Goal: Task Accomplishment & Management: Manage account settings

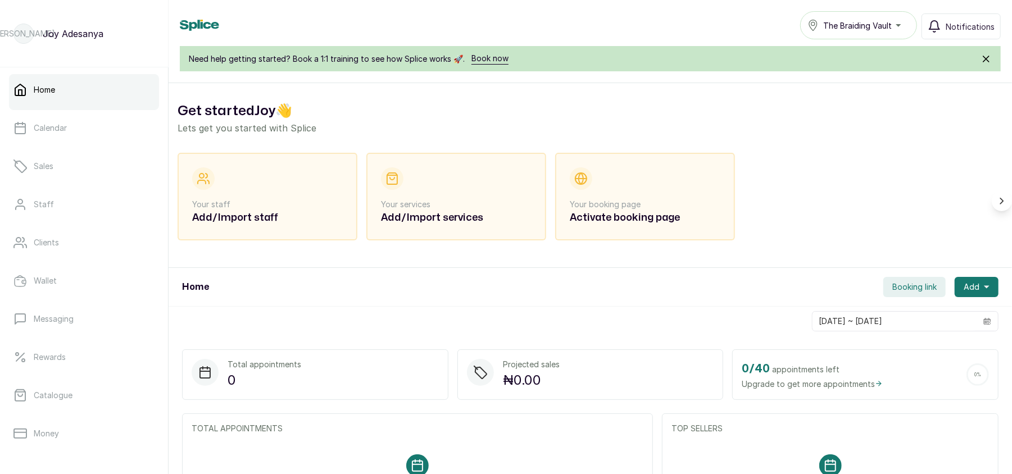
click at [987, 57] on icon "submit" at bounding box center [986, 58] width 11 height 11
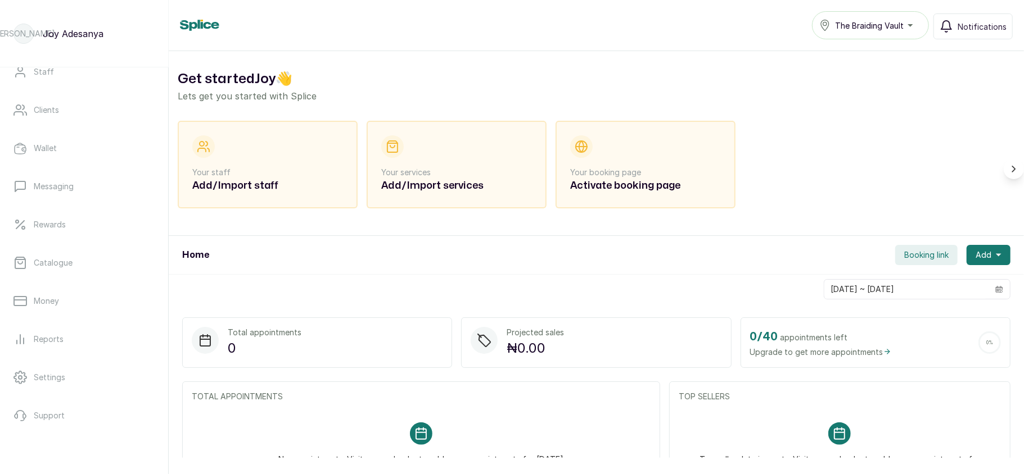
scroll to position [162, 0]
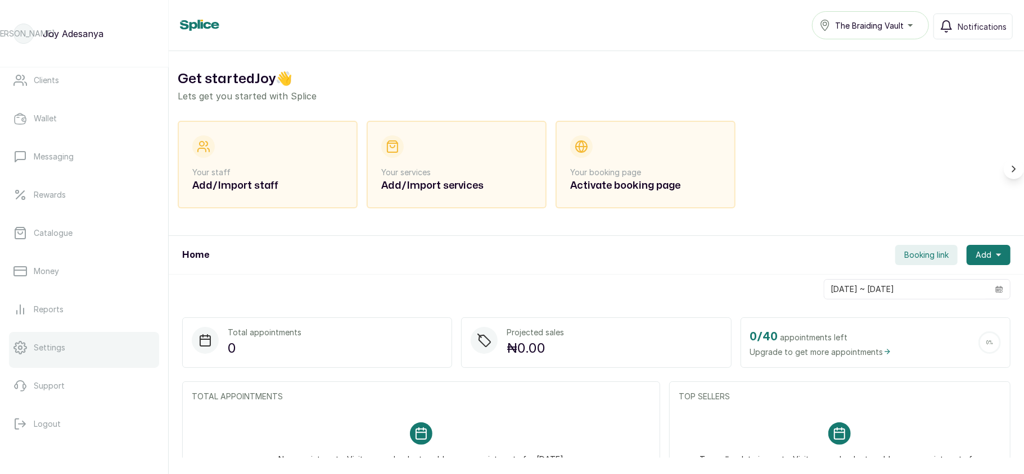
click at [59, 343] on p "Settings" at bounding box center [49, 347] width 31 height 11
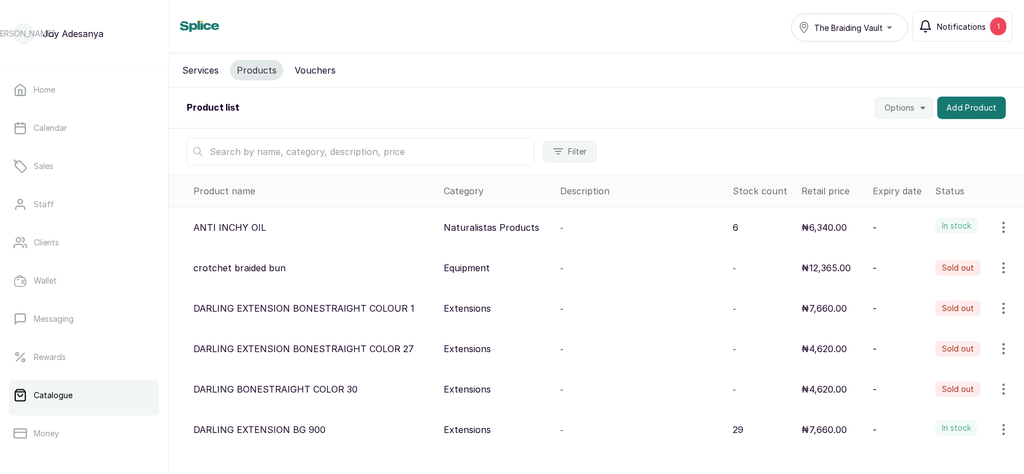
click at [965, 31] on span "Notifications" at bounding box center [961, 27] width 49 height 12
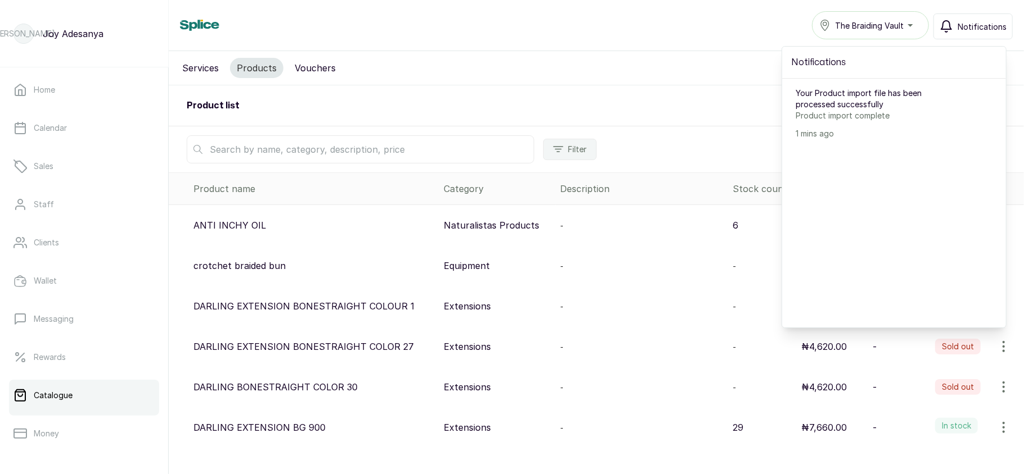
click at [965, 31] on span "Notifications" at bounding box center [981, 27] width 49 height 12
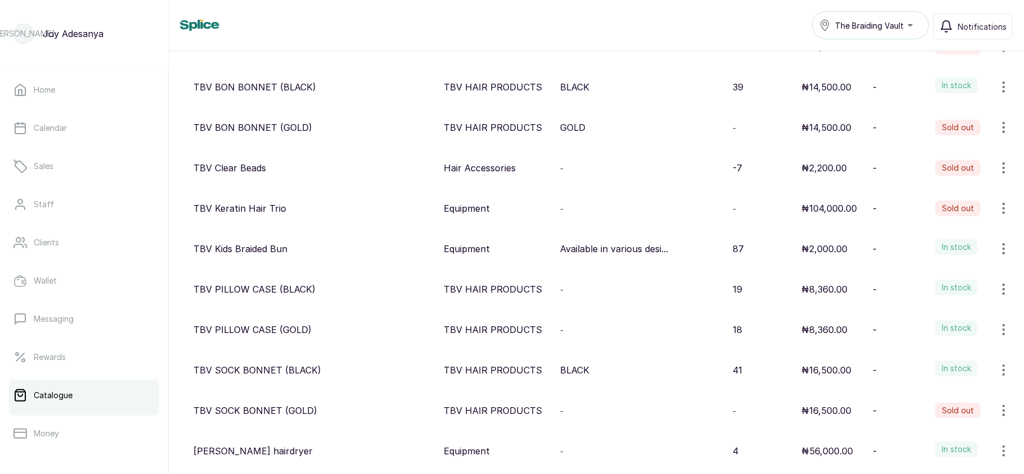
scroll to position [3395, 0]
